Goal: Information Seeking & Learning: Find specific fact

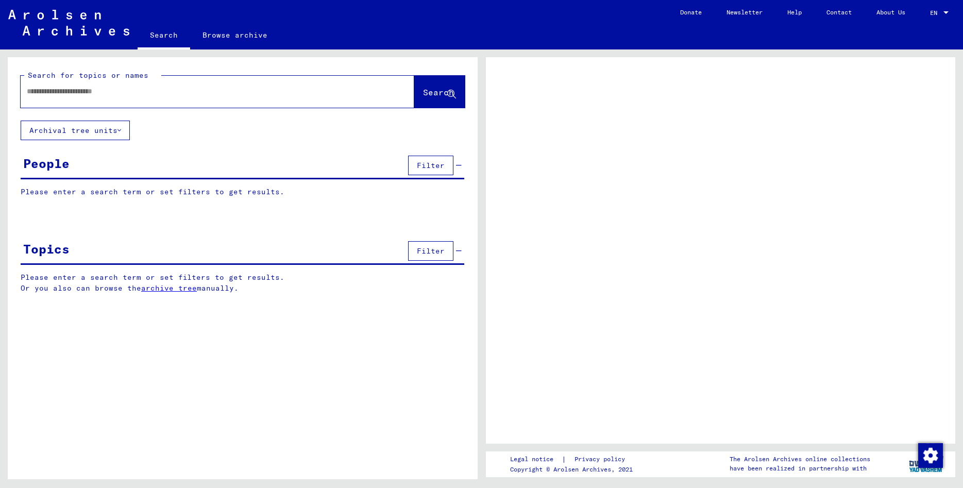
click at [136, 94] on input "text" at bounding box center [208, 91] width 363 height 11
type input "****"
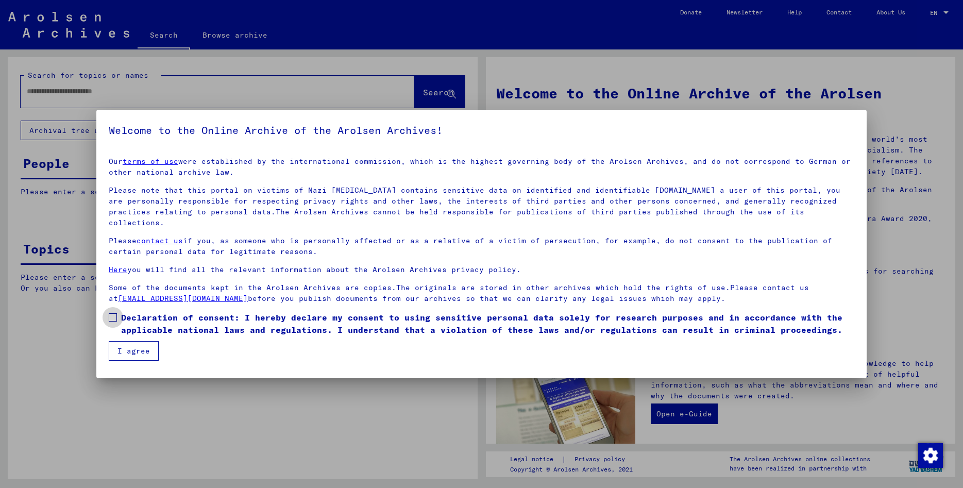
click at [113, 313] on span at bounding box center [113, 317] width 8 height 8
click at [127, 341] on button "I agree" at bounding box center [134, 351] width 50 height 20
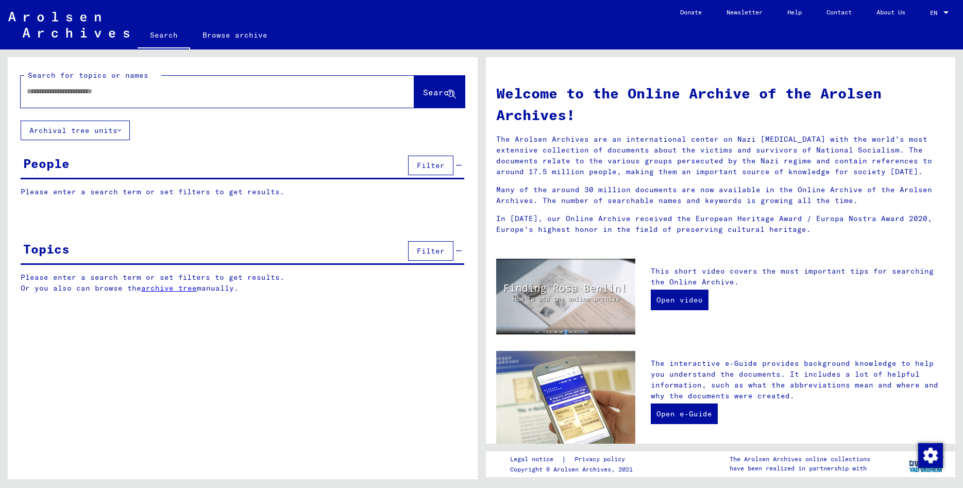
click at [119, 93] on input "text" at bounding box center [205, 91] width 356 height 11
type input "**********"
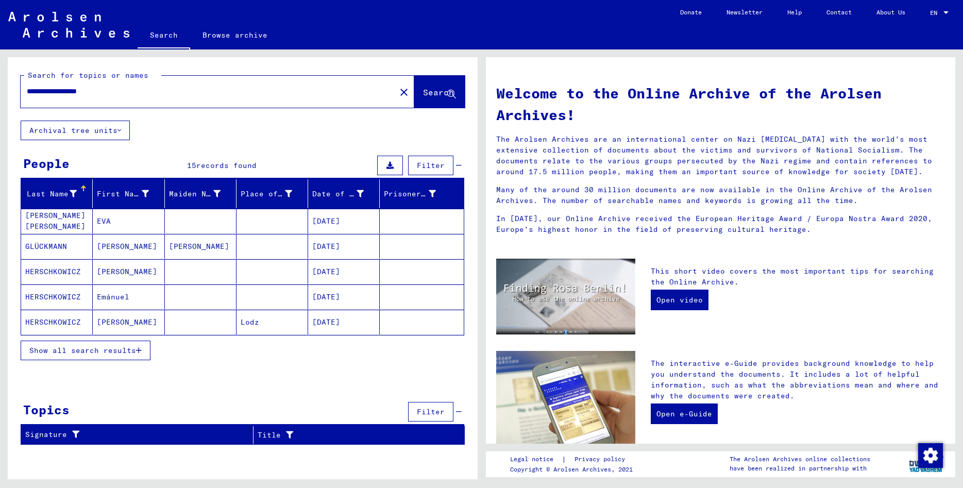
click at [104, 351] on span "Show all search results" at bounding box center [82, 350] width 107 height 9
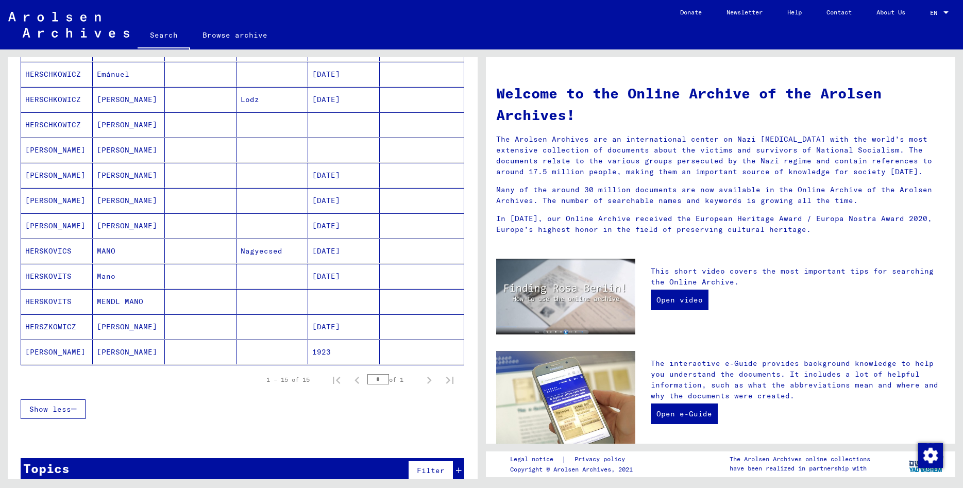
scroll to position [111, 0]
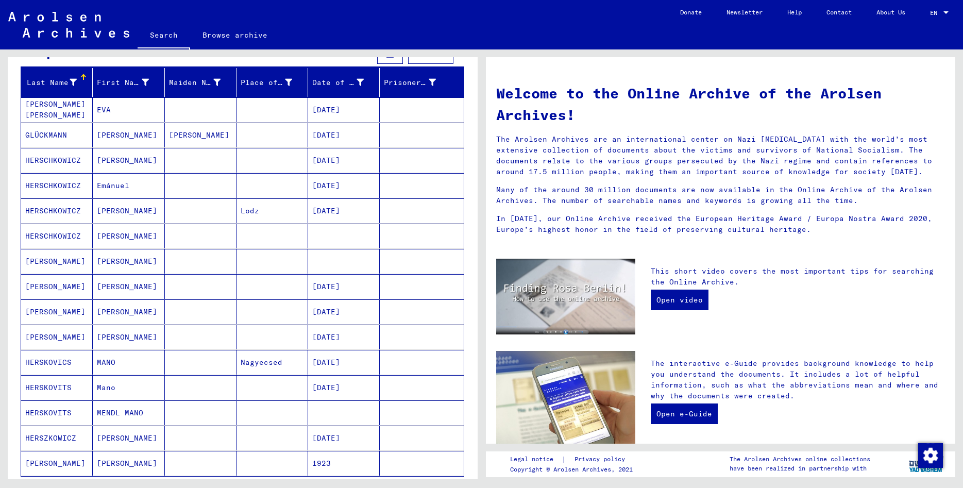
click at [46, 338] on mat-cell "[PERSON_NAME]" at bounding box center [57, 336] width 72 height 25
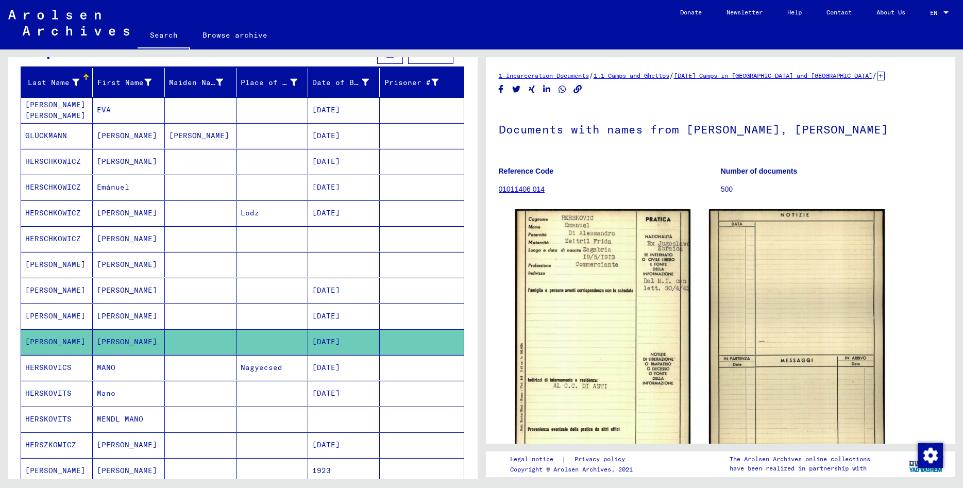
click at [60, 237] on mat-cell "HERSCHKOWICZ" at bounding box center [57, 238] width 72 height 25
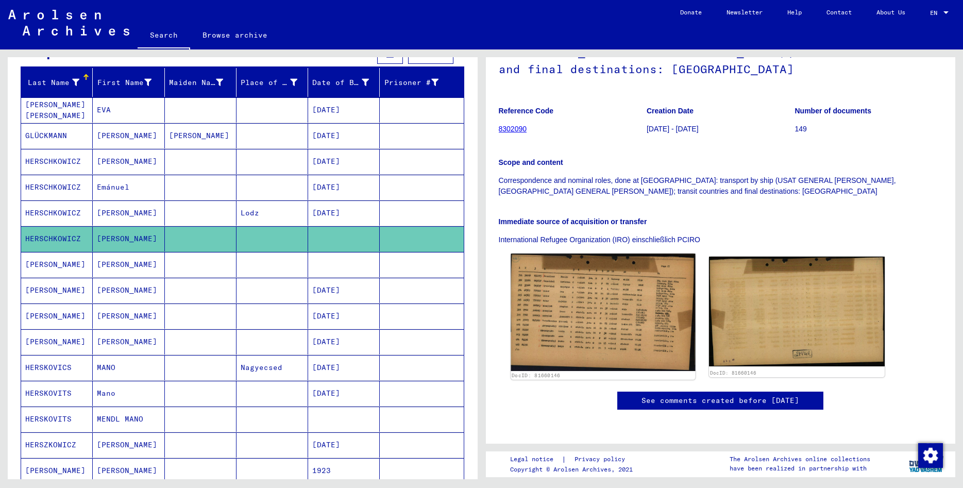
scroll to position [222, 0]
click at [591, 253] on img at bounding box center [602, 311] width 184 height 117
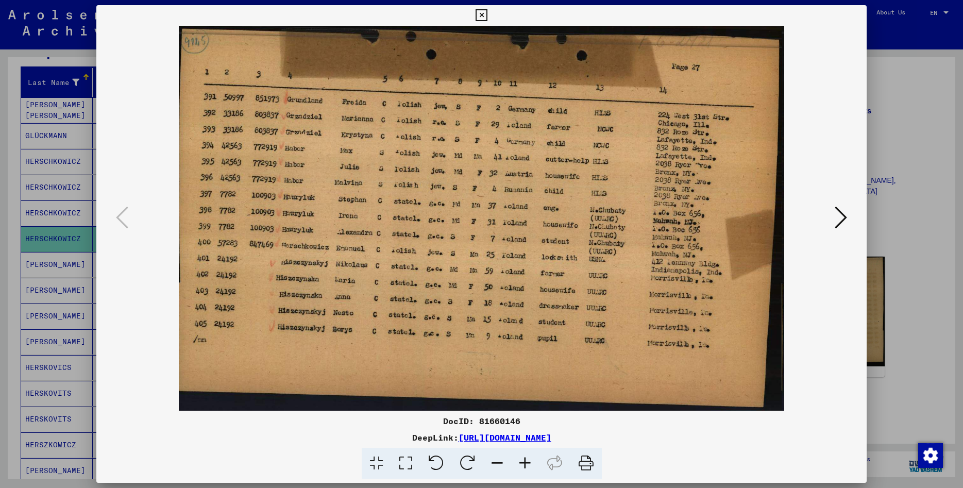
click at [840, 217] on icon at bounding box center [840, 217] width 12 height 25
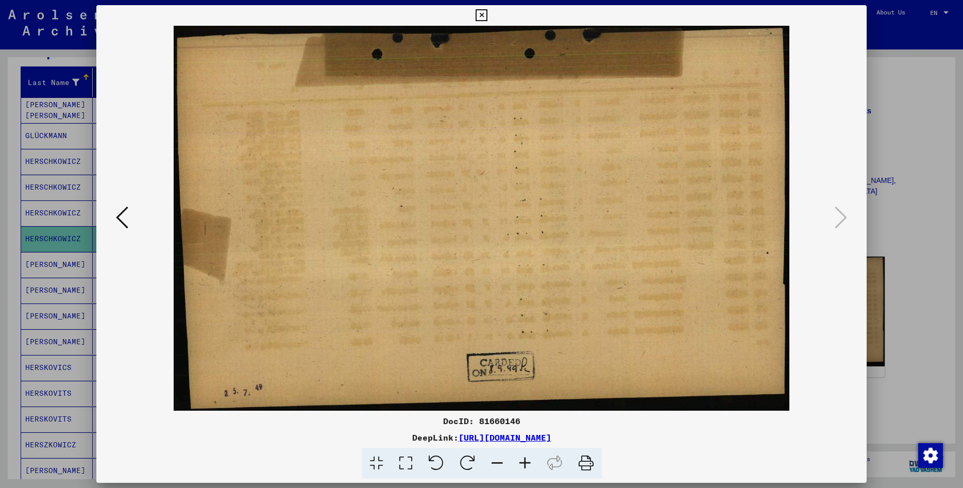
click at [487, 14] on icon at bounding box center [481, 15] width 12 height 12
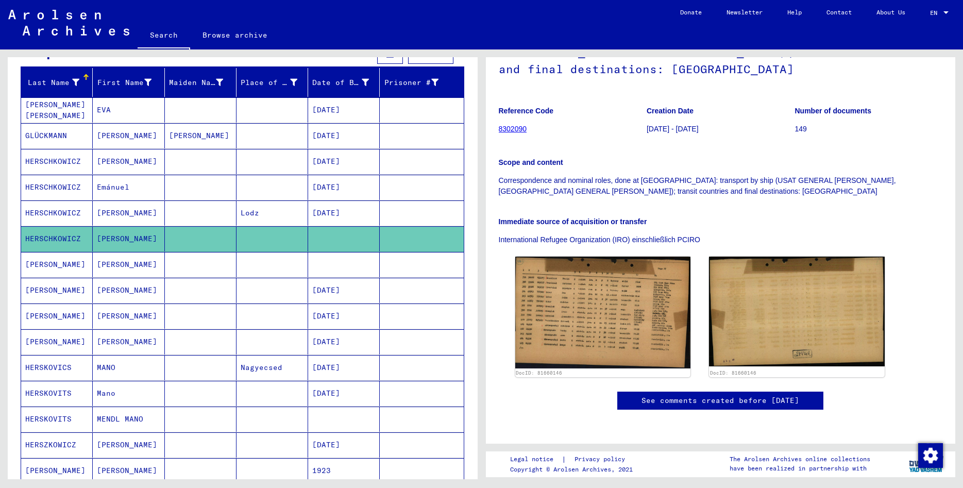
click at [132, 260] on mat-cell "[PERSON_NAME]" at bounding box center [129, 264] width 72 height 25
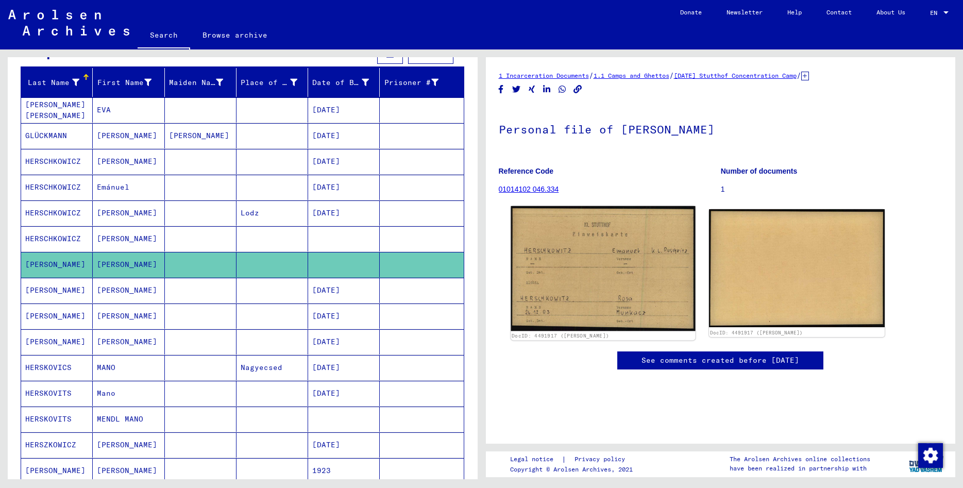
click at [610, 280] on img at bounding box center [602, 268] width 184 height 125
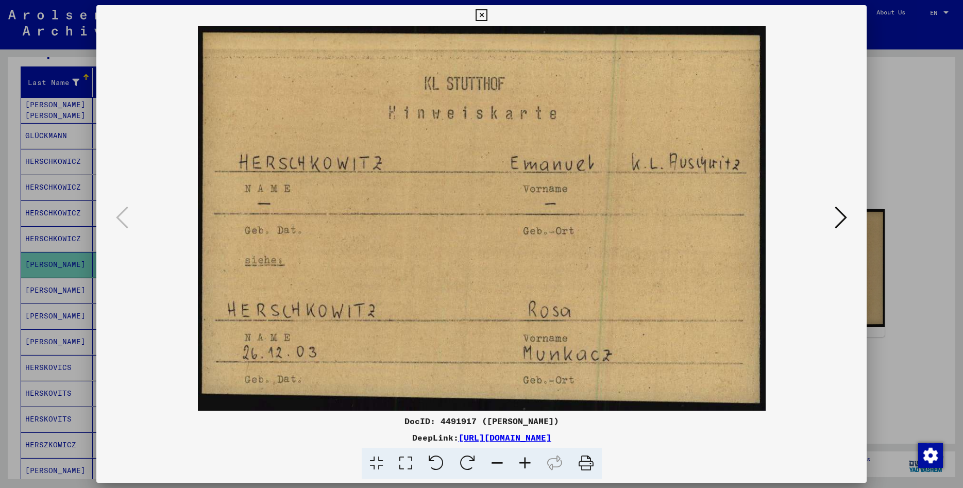
click at [844, 223] on icon at bounding box center [840, 217] width 12 height 25
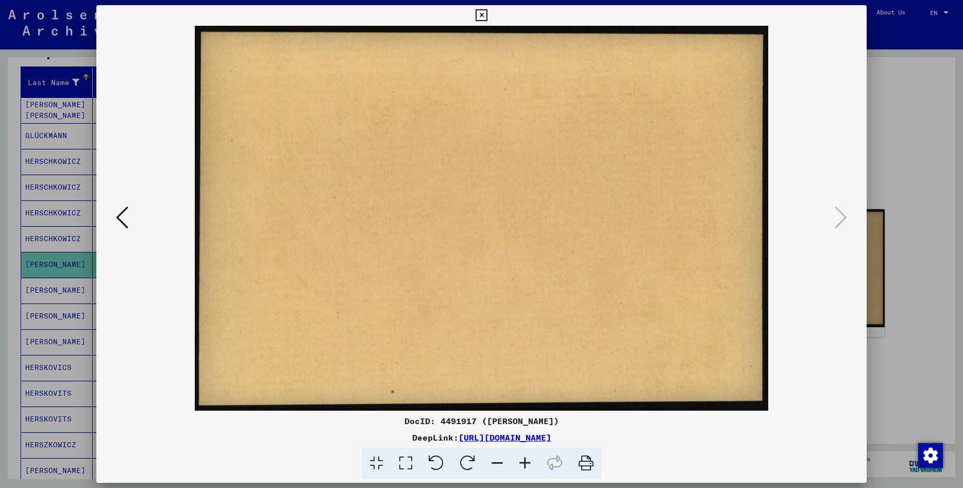
click at [487, 13] on icon at bounding box center [481, 15] width 12 height 12
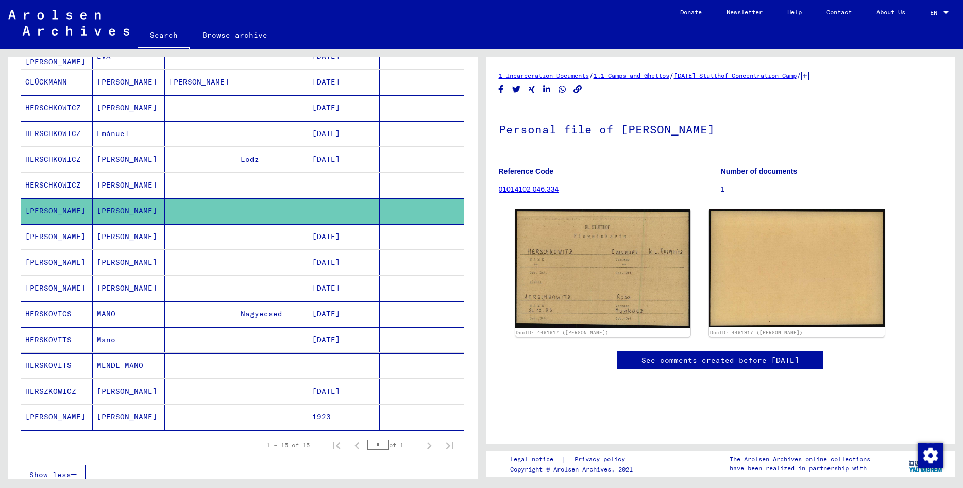
scroll to position [247, 0]
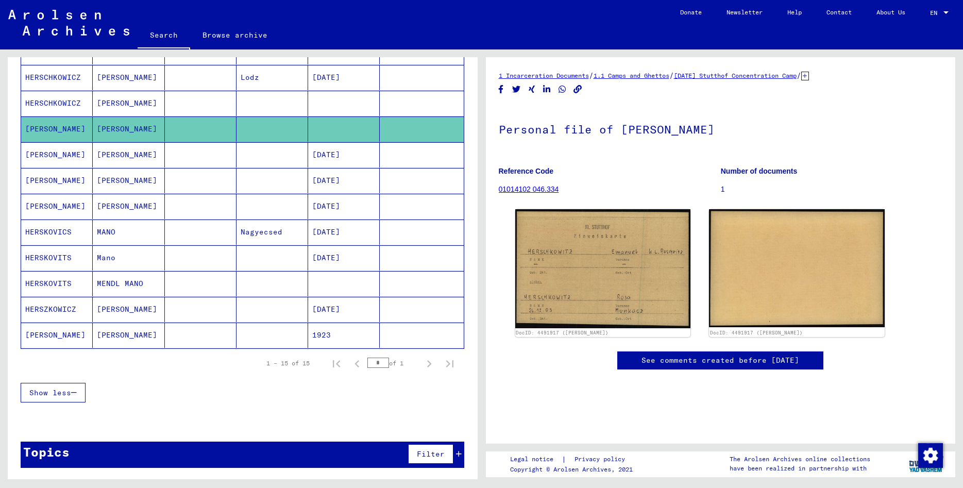
click at [68, 281] on mat-cell "HERSKOVITS" at bounding box center [57, 283] width 72 height 25
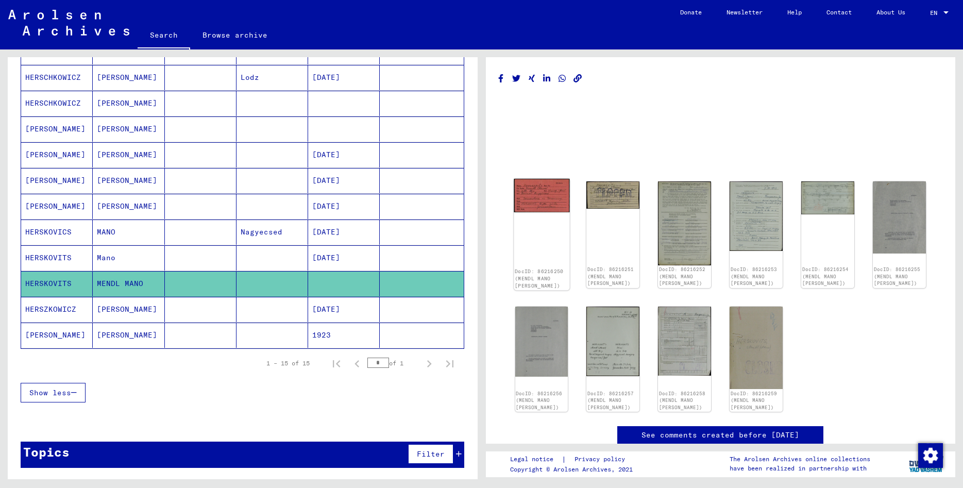
click at [550, 198] on img at bounding box center [541, 195] width 56 height 33
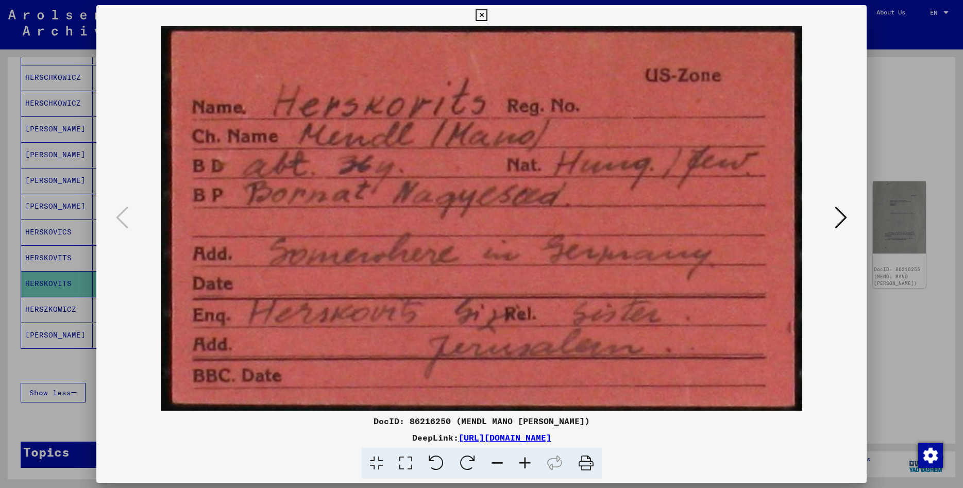
click at [844, 218] on icon at bounding box center [840, 217] width 12 height 25
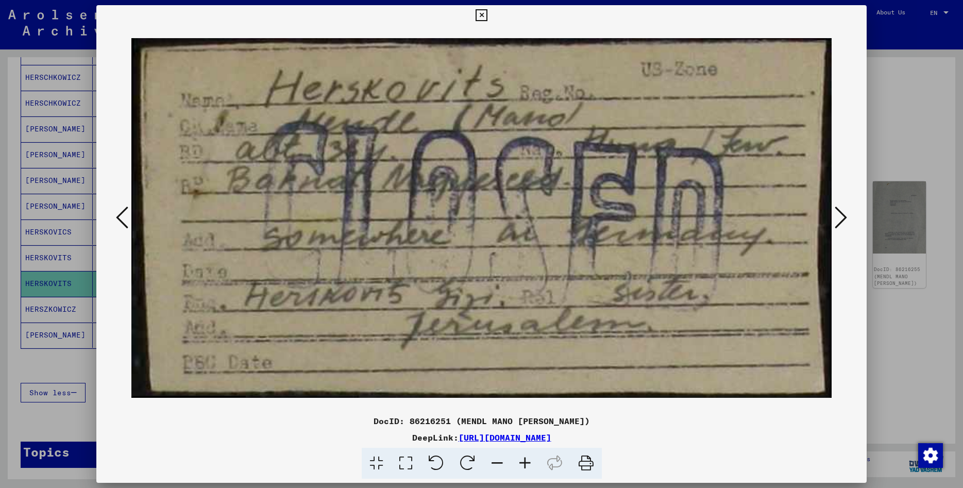
click at [844, 218] on icon at bounding box center [840, 217] width 12 height 25
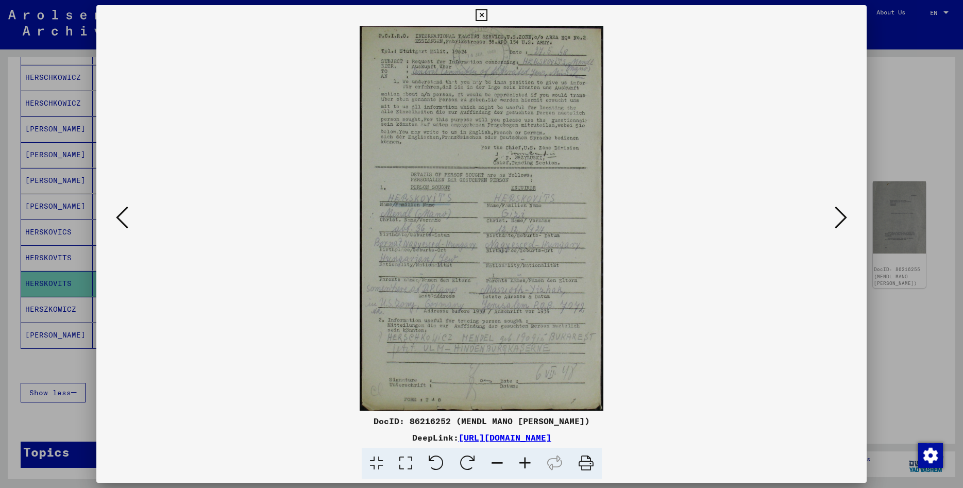
click at [545, 211] on img at bounding box center [481, 218] width 700 height 385
click at [843, 216] on icon at bounding box center [840, 217] width 12 height 25
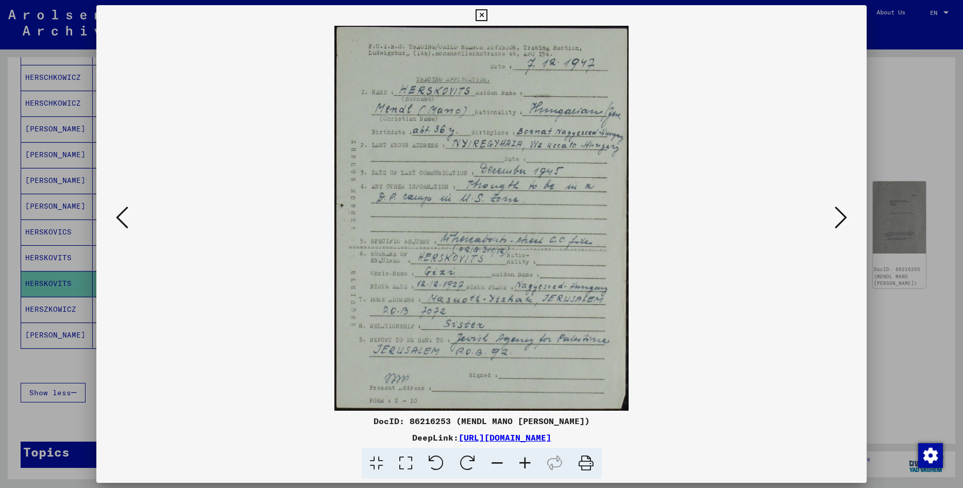
click at [843, 216] on icon at bounding box center [840, 217] width 12 height 25
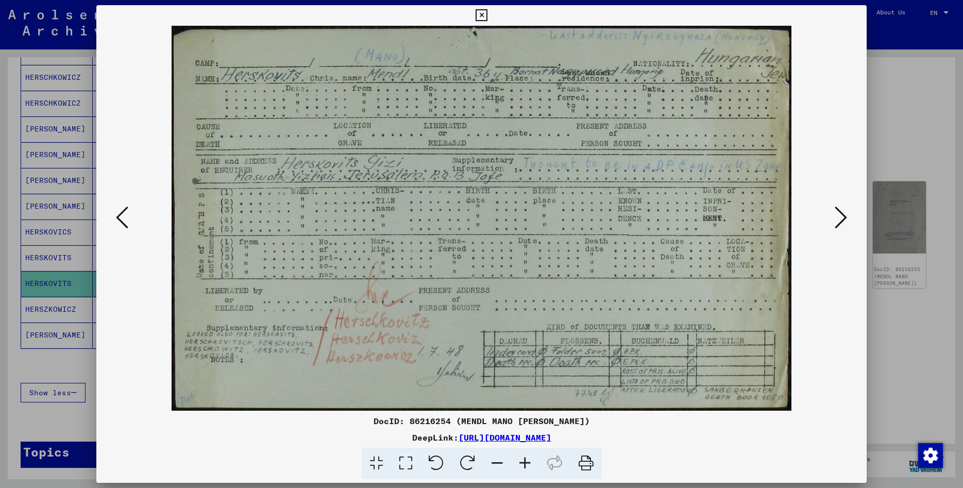
click at [843, 216] on icon at bounding box center [840, 217] width 12 height 25
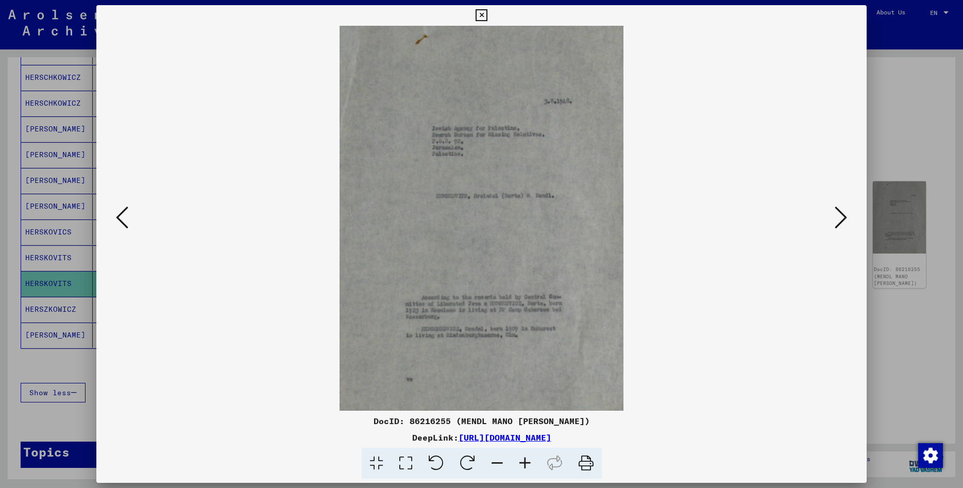
click at [487, 15] on icon at bounding box center [481, 15] width 12 height 12
